Goal: Transaction & Acquisition: Purchase product/service

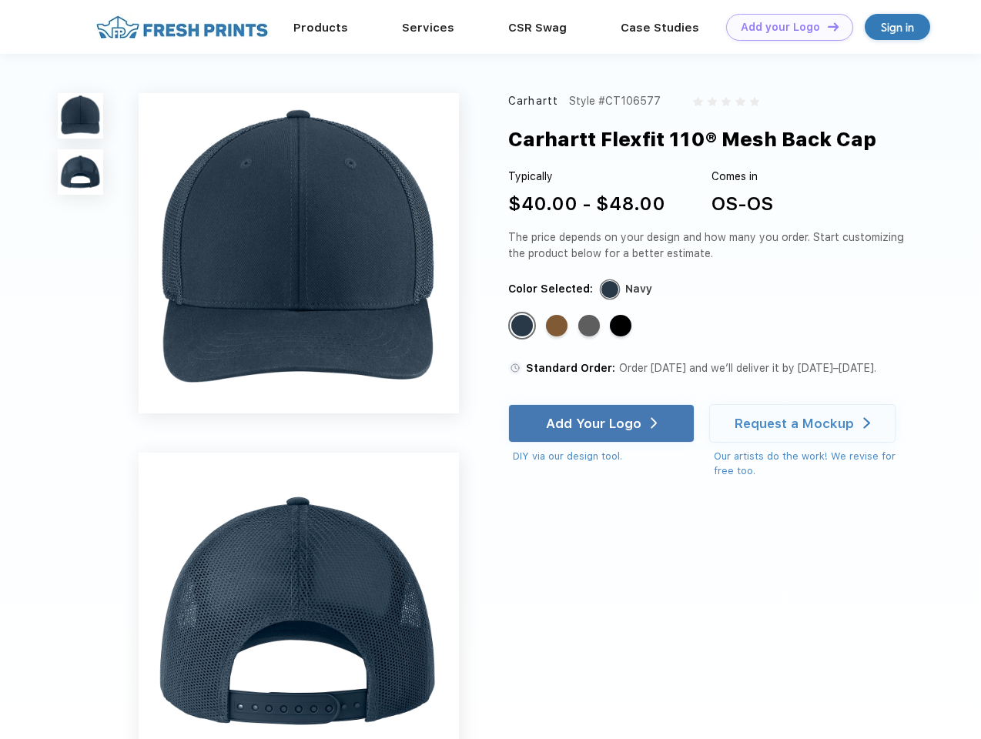
click at [784, 27] on link "Add your Logo Design Tool" at bounding box center [789, 27] width 127 height 27
click at [0, 0] on div "Design Tool" at bounding box center [0, 0] width 0 height 0
click at [826, 26] on link "Add your Logo Design Tool" at bounding box center [789, 27] width 127 height 27
click at [81, 116] on img at bounding box center [80, 115] width 45 height 45
click at [81, 172] on img at bounding box center [80, 171] width 45 height 45
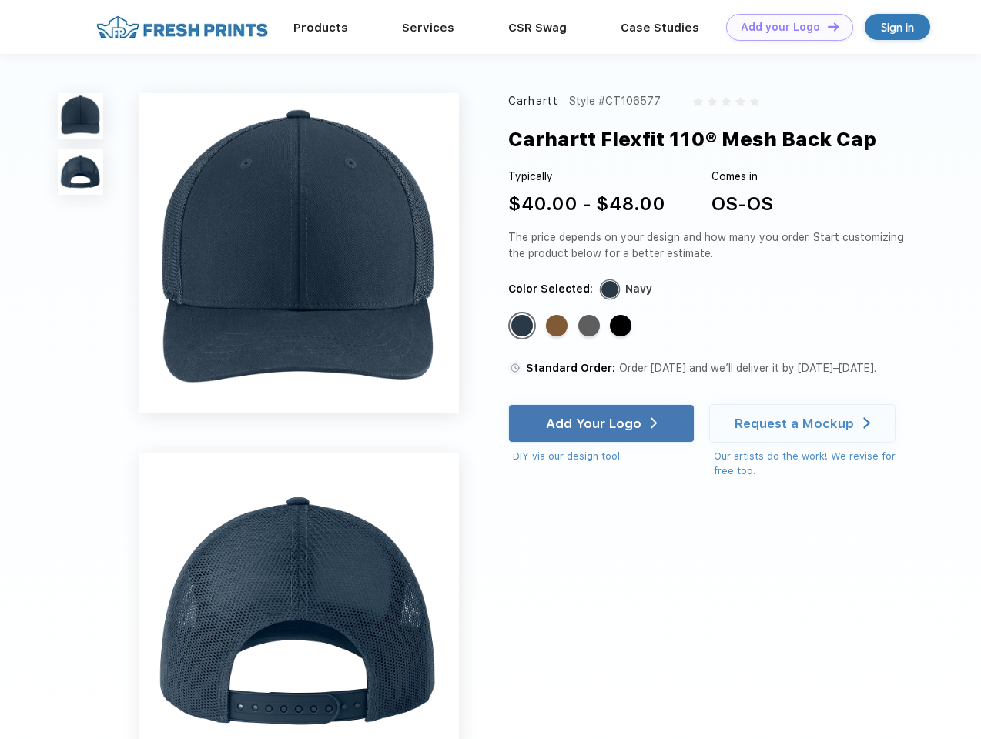
click at [524, 327] on div "Standard Color" at bounding box center [522, 326] width 22 height 22
click at [558, 327] on div "Standard Color" at bounding box center [557, 326] width 22 height 22
click at [591, 327] on div "Standard Color" at bounding box center [589, 326] width 22 height 22
click at [622, 327] on div "Standard Color" at bounding box center [621, 326] width 22 height 22
click at [603, 424] on div "Add Your Logo" at bounding box center [593, 423] width 95 height 15
